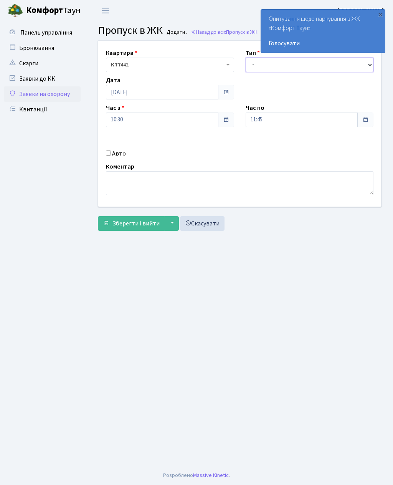
click at [255, 63] on select "- Доставка Таксі Гості Сервіс" at bounding box center [310, 65] width 128 height 15
select select "3"
click at [261, 118] on input "11:45" at bounding box center [302, 119] width 112 height 15
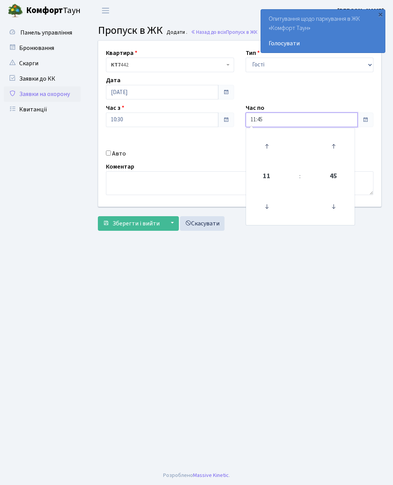
click at [265, 142] on icon at bounding box center [266, 146] width 21 height 21
click at [270, 140] on icon at bounding box center [266, 146] width 21 height 21
type input "13:45"
click at [215, 284] on main "Admin Пропуск в ЖК Додати Пропуск в ЖК Додати . Назад до всіх Пропуск в ЖК Квар…" at bounding box center [239, 243] width 307 height 444
click at [107, 150] on input "Авто" at bounding box center [108, 152] width 5 height 5
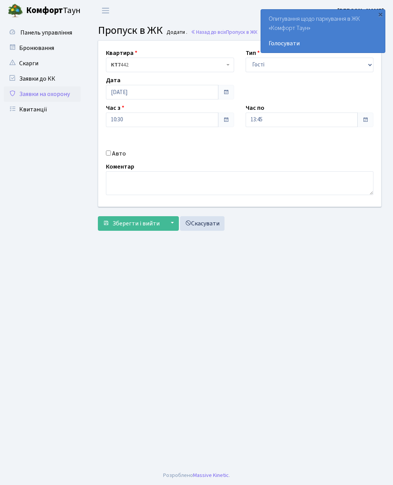
checkbox input "true"
click at [266, 146] on input "text" at bounding box center [310, 147] width 128 height 15
type input "KA6102MB"
click at [116, 221] on span "Зберегти і вийти" at bounding box center [135, 223] width 47 height 8
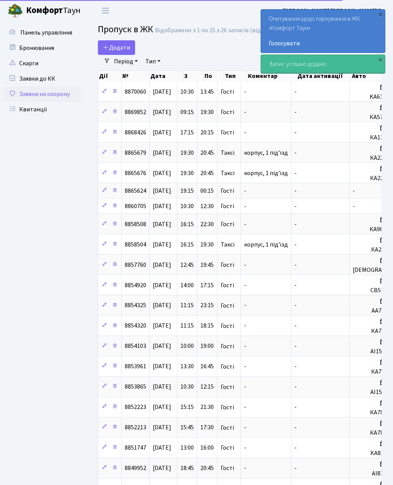
select select "25"
